Goal: Task Accomplishment & Management: Complete application form

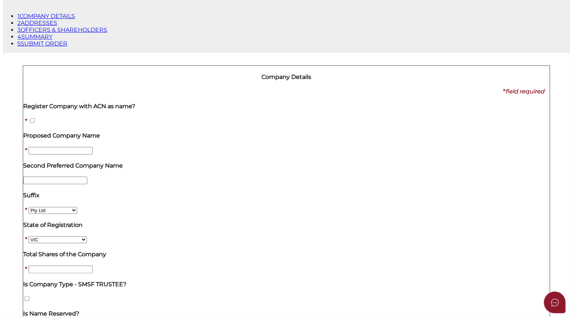
scroll to position [77, 0]
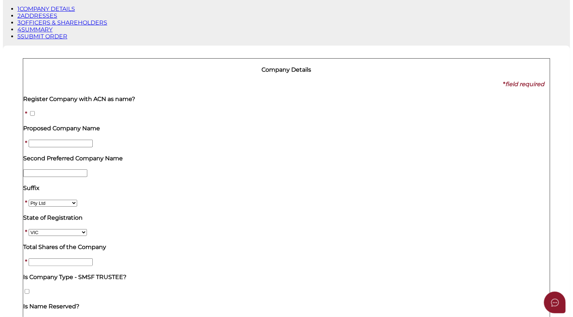
click at [93, 140] on input "text" at bounding box center [61, 144] width 64 height 8
type input "SC 20-1"
click at [163, 155] on label "Second Preferred Company Name" at bounding box center [286, 158] width 527 height 7
click at [93, 259] on input at bounding box center [61, 263] width 64 height 8
type input "1"
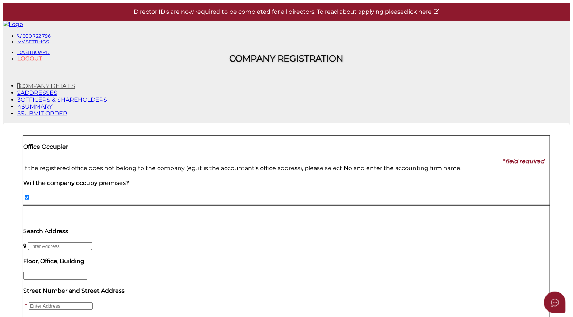
scroll to position [74, 0]
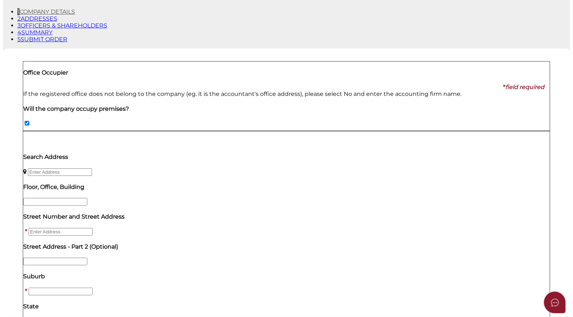
click at [92, 168] on input "text" at bounding box center [60, 172] width 64 height 8
type input "200"
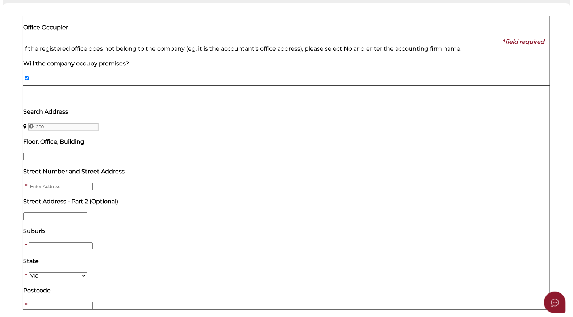
scroll to position [121, 0]
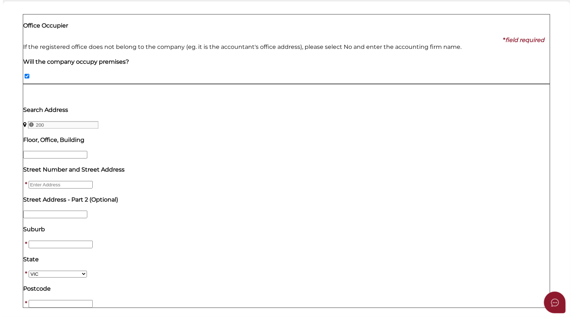
click at [156, 116] on div "Search Address 200" at bounding box center [286, 117] width 527 height 22
click at [87, 151] on input "text" at bounding box center [55, 155] width 64 height 8
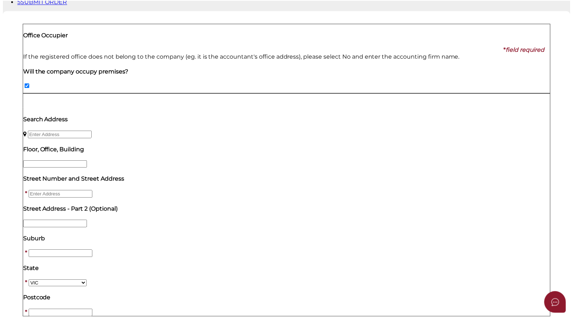
scroll to position [146, 0]
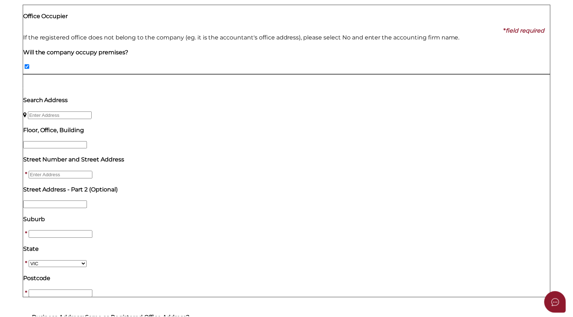
scroll to position [145, 0]
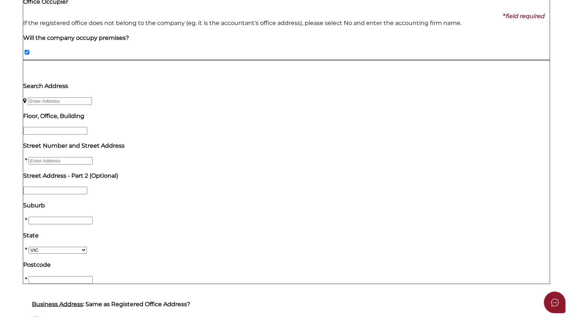
click at [92, 97] on input "text" at bounding box center [60, 101] width 64 height 8
type input "200"
click at [93, 157] on input "text" at bounding box center [61, 161] width 64 height 8
type input "200"
click at [171, 202] on div "Suburb *" at bounding box center [110, 213] width 174 height 22
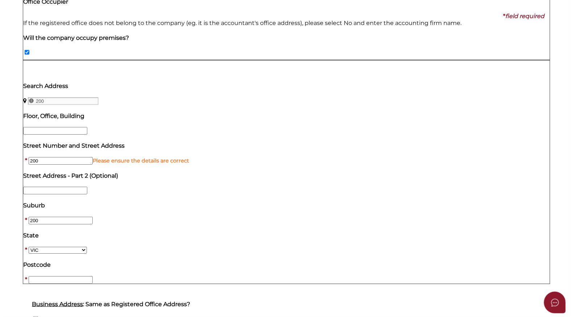
type input "200"
click at [93, 157] on input "200" at bounding box center [61, 161] width 64 height 8
type input "200 Test"
click at [27, 276] on b "*" at bounding box center [26, 279] width 2 height 7
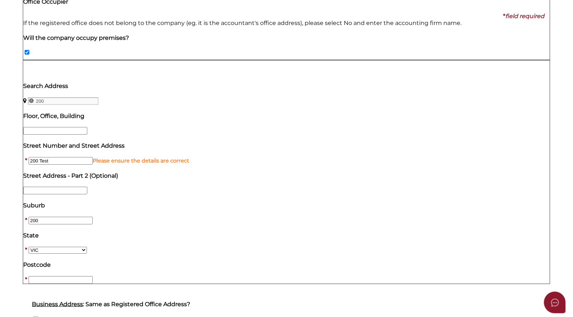
click at [93, 276] on input "text" at bounding box center [61, 280] width 64 height 8
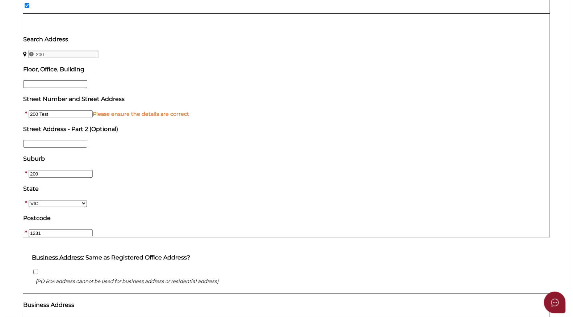
scroll to position [200, 0]
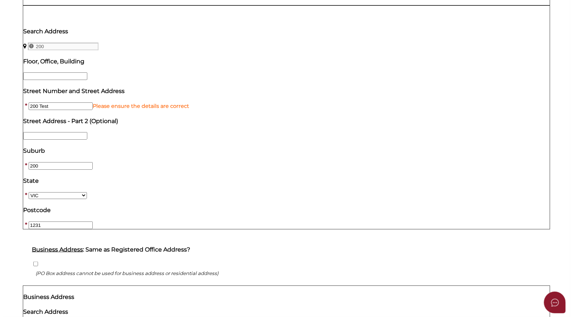
type input "1231"
type input "200 Test"
select select "VIC"
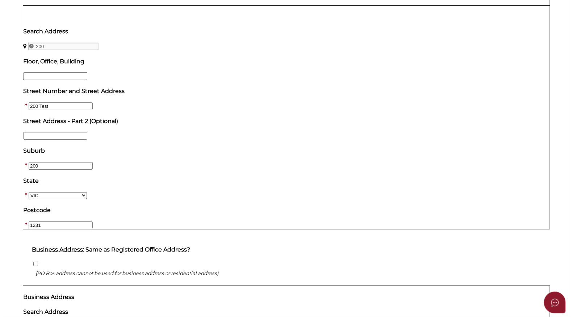
type input "1233"
type input "2"
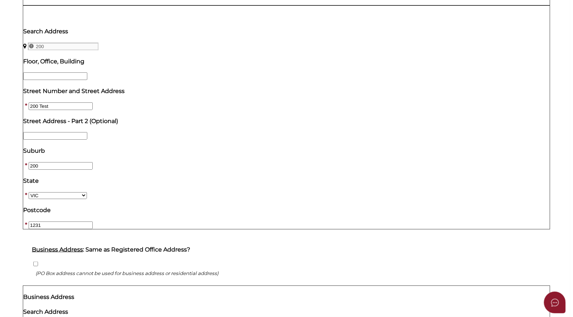
type input "150"
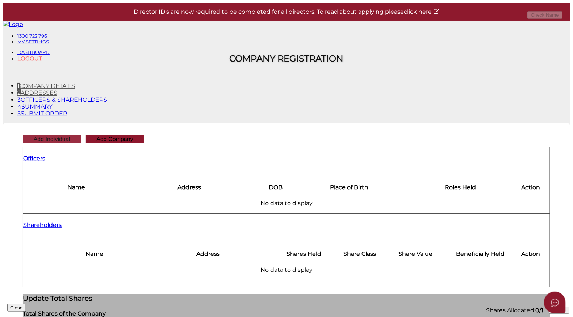
click at [81, 139] on button "Add Individual" at bounding box center [52, 139] width 58 height 8
checkbox input "true"
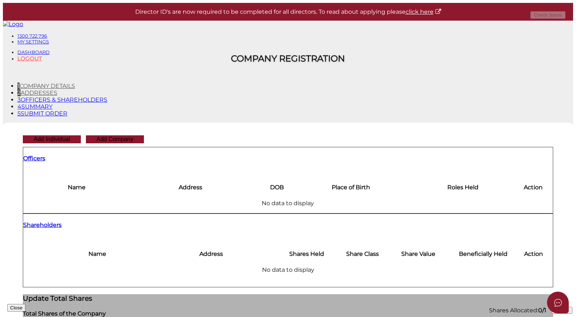
checkbox input "true"
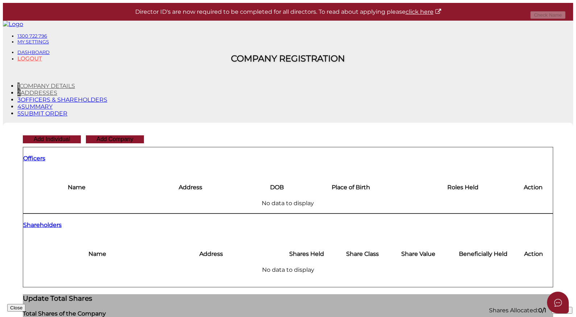
type input "Twenty"
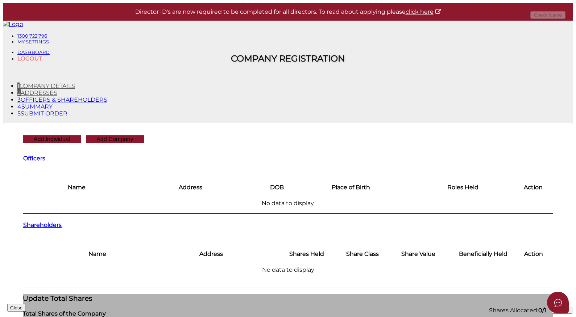
type input "1"
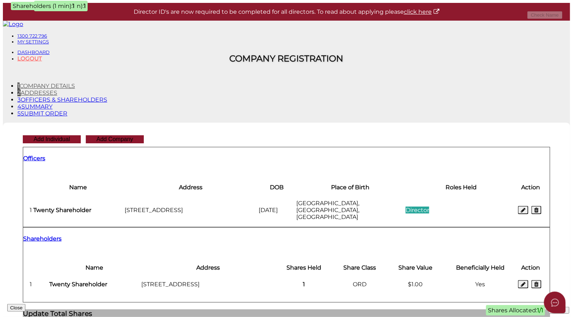
scroll to position [180, 0]
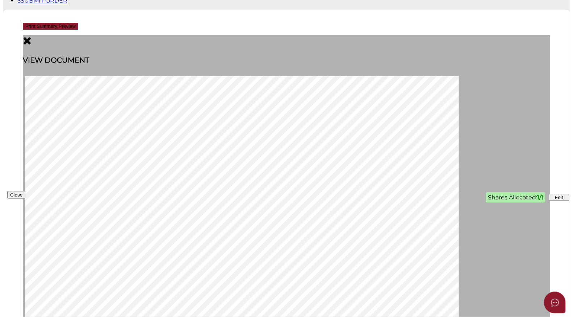
scroll to position [355, 0]
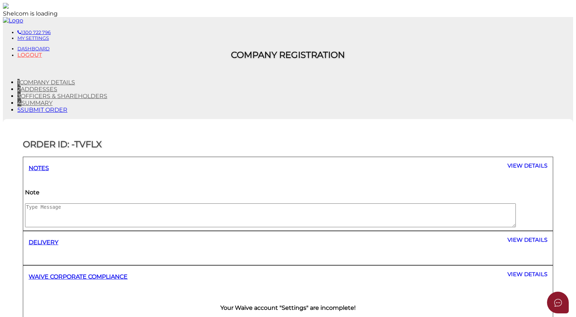
select select "Comb Binding"
select select "No"
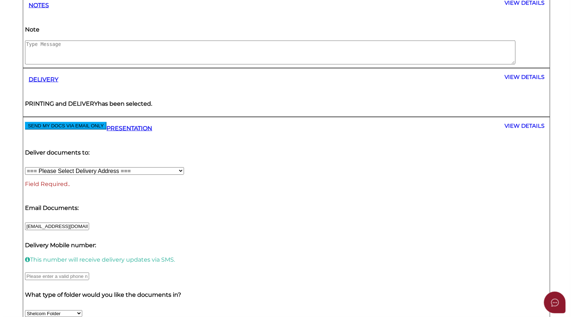
scroll to position [168, 0]
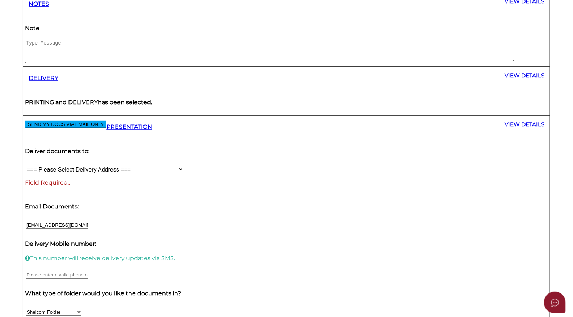
click at [184, 166] on select "=== Please Select Delivery Address === (User Address - Kristian Guevara) 200 20…" at bounding box center [104, 170] width 159 height 8
select select "0"
click at [184, 166] on select "=== Please Select Delivery Address === (User Address - Kristian Guevara) 200 20…" at bounding box center [104, 170] width 159 height 8
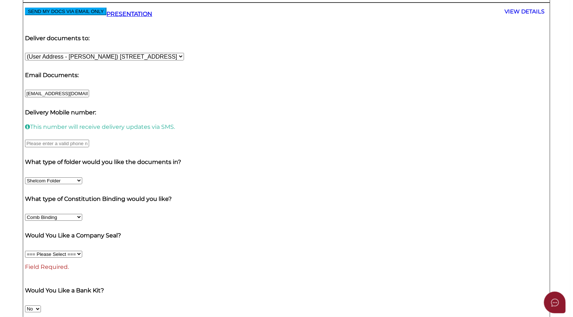
scroll to position [317, 0]
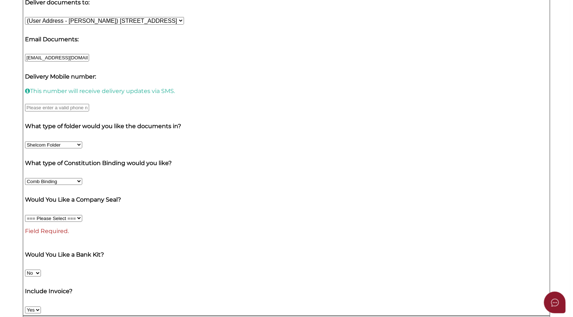
drag, startPoint x: 224, startPoint y: 145, endPoint x: 355, endPoint y: 148, distance: 131.2
copy h4 "Your Waive account "Settings" are incomplete!"
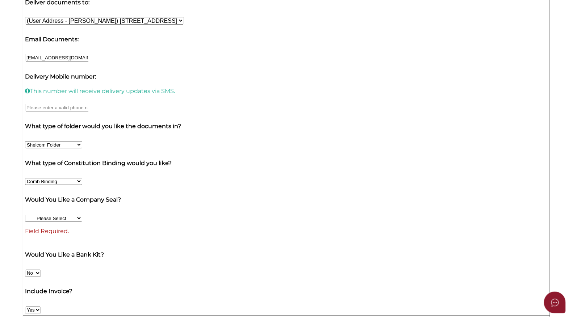
drag, startPoint x: 224, startPoint y: 143, endPoint x: 356, endPoint y: 143, distance: 131.8
copy h4 "Your Waive account "Settings" are incomplete!"
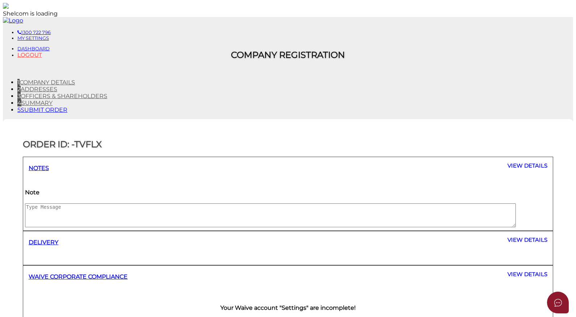
select select "Comb Binding"
select select "No"
select select "Comb Binding"
select select "No"
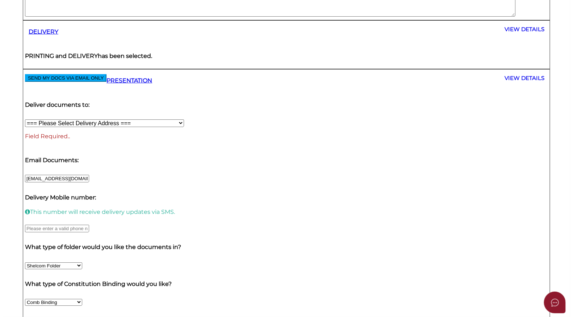
scroll to position [213, 0]
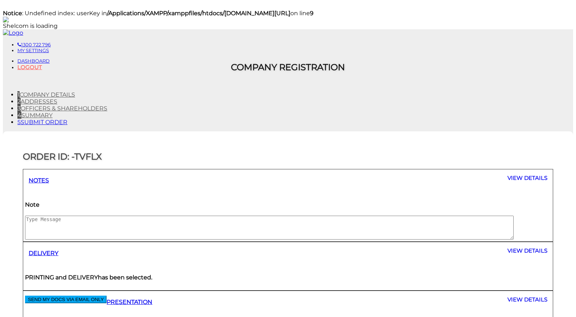
select select "Comb Binding"
select select "No"
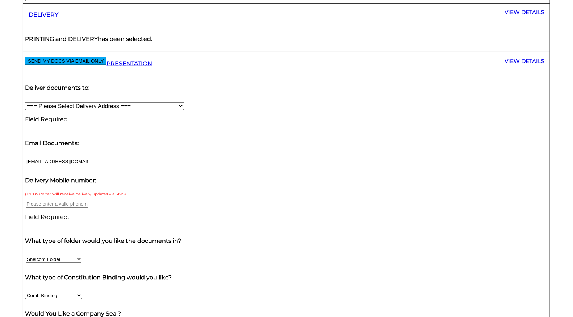
scroll to position [277, 0]
